Goal: Transaction & Acquisition: Purchase product/service

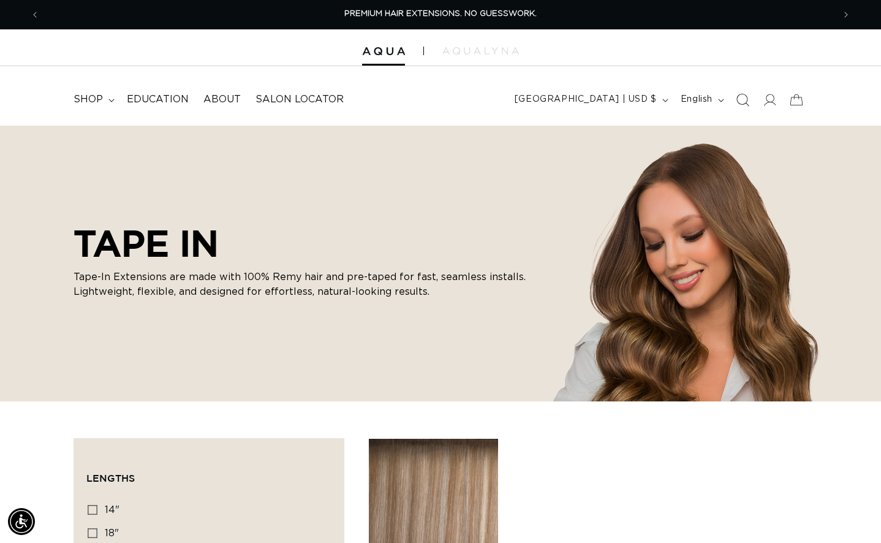
click at [745, 100] on icon "Search" at bounding box center [742, 99] width 13 height 13
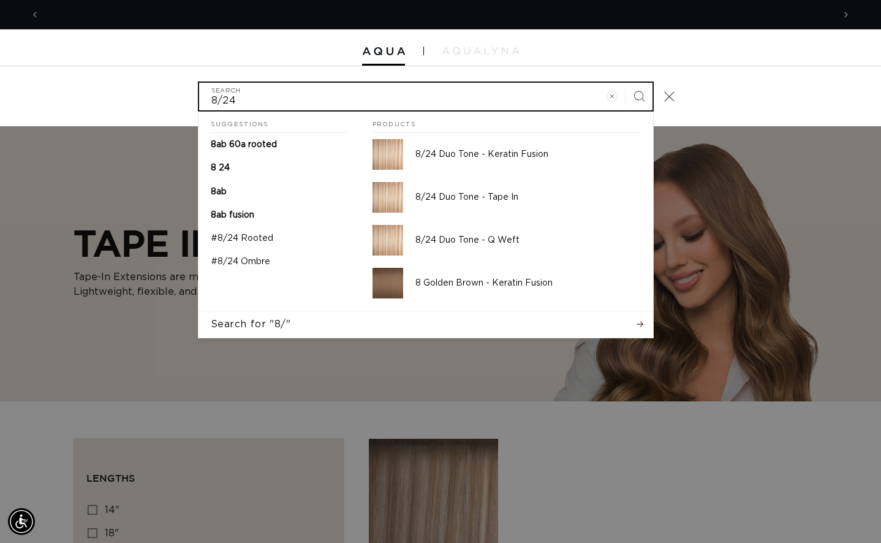
scroll to position [0, 794]
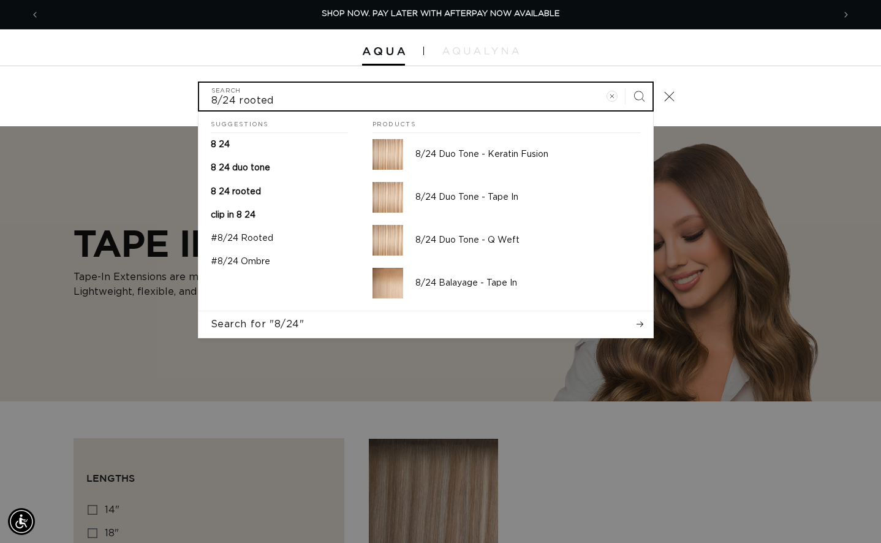
type input "8/24 rooted"
click at [625, 83] on button "Search" at bounding box center [638, 96] width 27 height 27
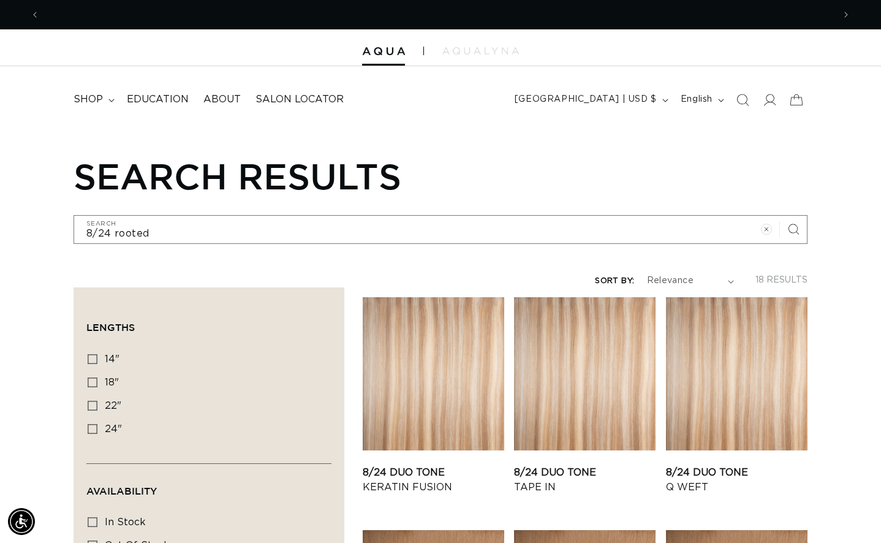
scroll to position [0, 1588]
